Goal: Find specific page/section: Find specific page/section

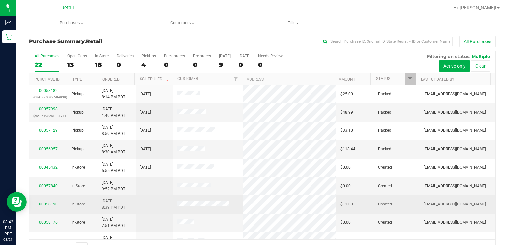
click at [55, 204] on link "00058190" at bounding box center [48, 204] width 19 height 5
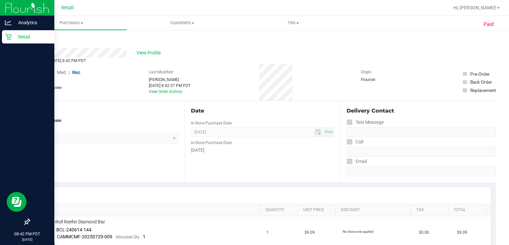
click at [10, 38] on icon at bounding box center [8, 36] width 7 height 7
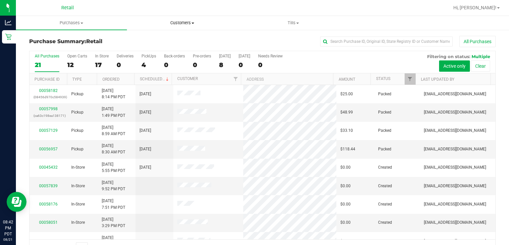
click at [135, 18] on uib-tab-heading "Customers All customers Add a new customer" at bounding box center [182, 22] width 110 height 13
